Goal: Information Seeking & Learning: Learn about a topic

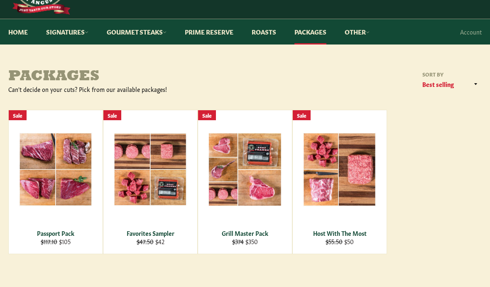
scroll to position [75, 0]
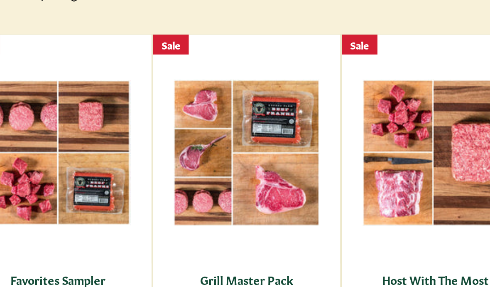
click at [198, 126] on div "View" at bounding box center [245, 162] width 94 height 143
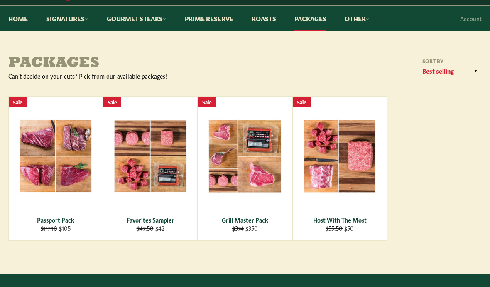
scroll to position [69, 0]
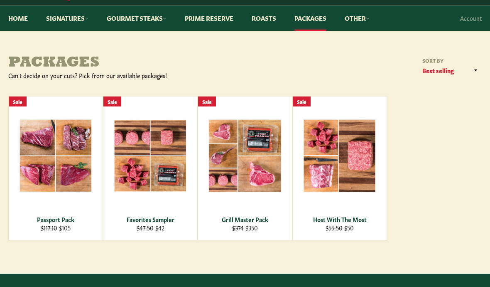
click at [258, 177] on div "View" at bounding box center [245, 168] width 94 height 143
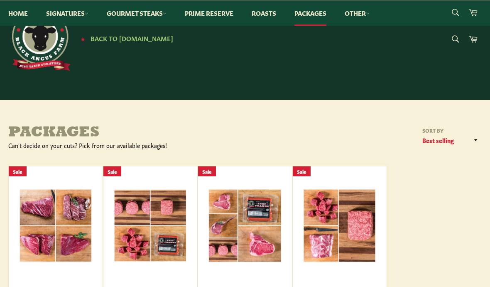
scroll to position [106, 0]
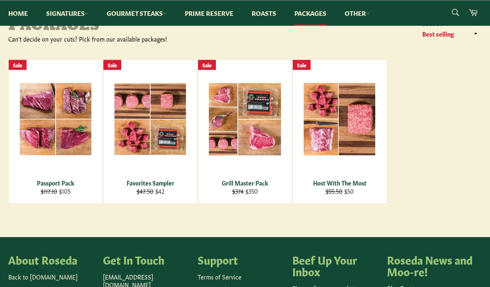
click at [147, 153] on div "View" at bounding box center [150, 131] width 94 height 143
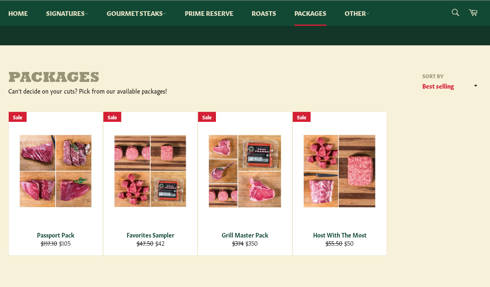
scroll to position [0, 0]
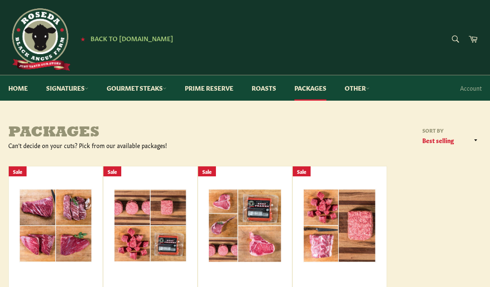
click at [314, 92] on link "Packages" at bounding box center [310, 87] width 49 height 25
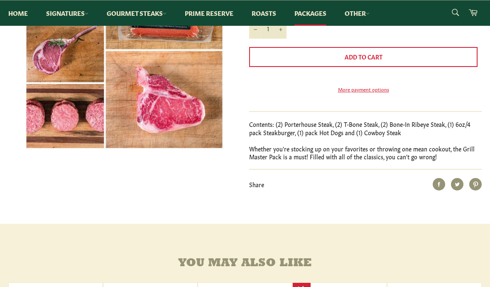
scroll to position [175, 0]
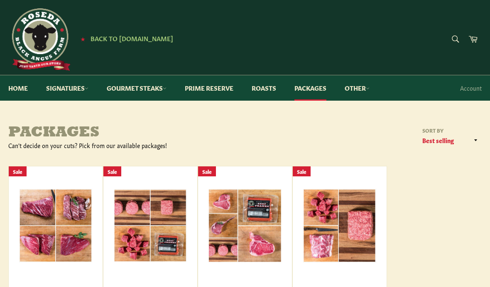
click at [360, 91] on link "Other" at bounding box center [358, 87] width 42 height 25
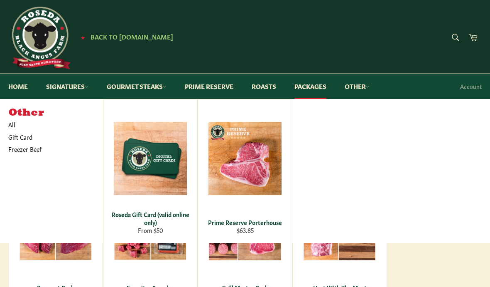
scroll to position [1, 0]
click at [18, 84] on link "Home" at bounding box center [18, 86] width 36 height 25
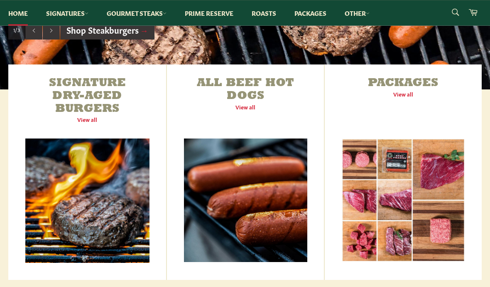
click at [410, 102] on link "Packages View all" at bounding box center [403, 172] width 157 height 215
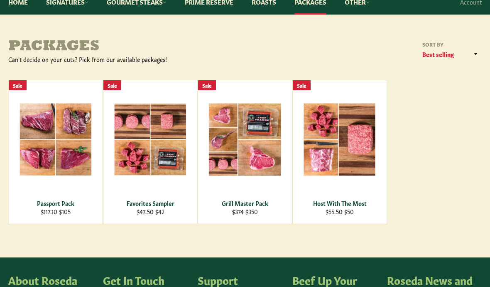
scroll to position [88, 0]
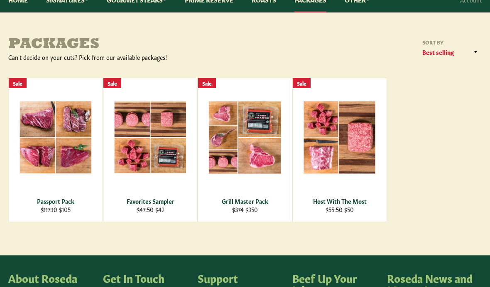
click at [56, 170] on div "View" at bounding box center [56, 150] width 94 height 143
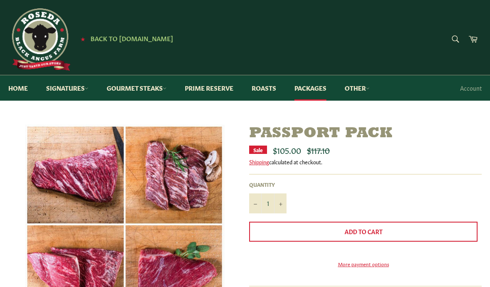
click at [455, 39] on form "Search Search" at bounding box center [455, 39] width 19 height 19
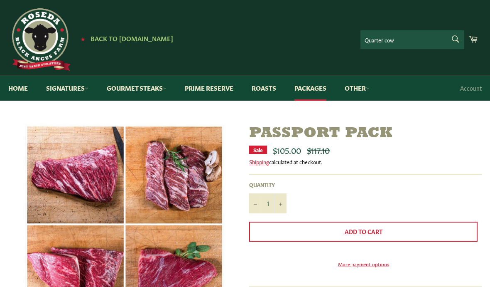
type input "Quarter cow"
click at [455, 39] on button "Search" at bounding box center [455, 38] width 19 height 17
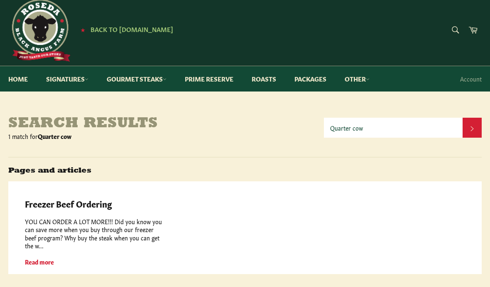
scroll to position [16, 0]
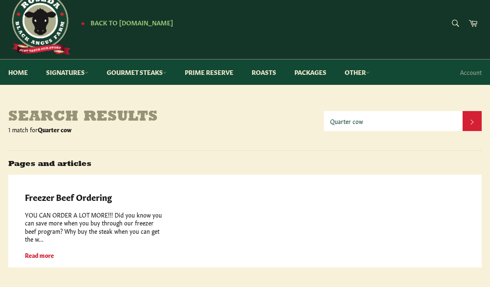
click at [88, 200] on link "Freezer Beef Ordering" at bounding box center [68, 197] width 87 height 12
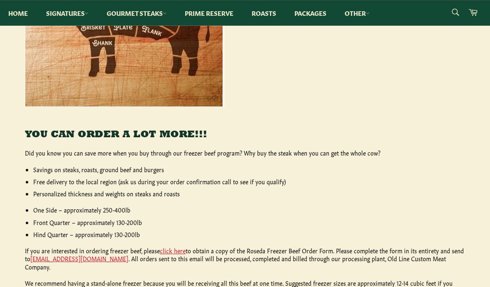
scroll to position [260, 0]
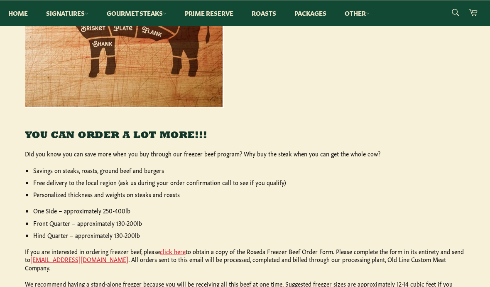
click at [172, 251] on link "click here" at bounding box center [173, 251] width 26 height 8
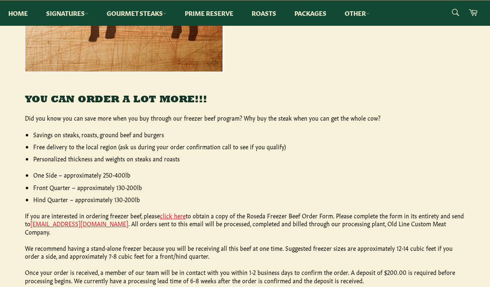
scroll to position [296, 0]
